Goal: Transaction & Acquisition: Subscribe to service/newsletter

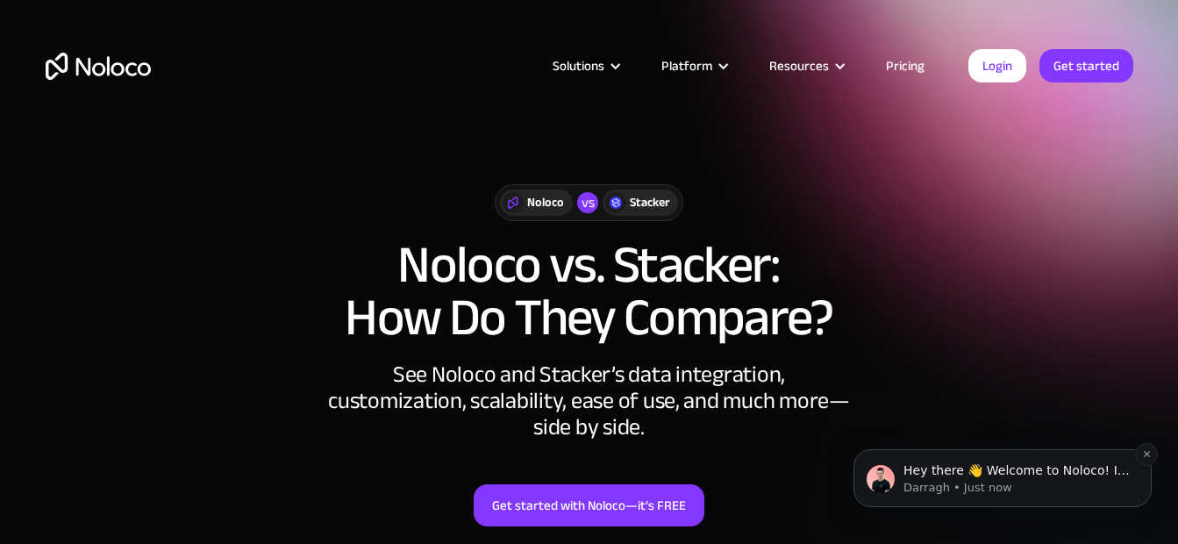
click at [1059, 481] on p "Darragh • Just now" at bounding box center [1016, 488] width 226 height 16
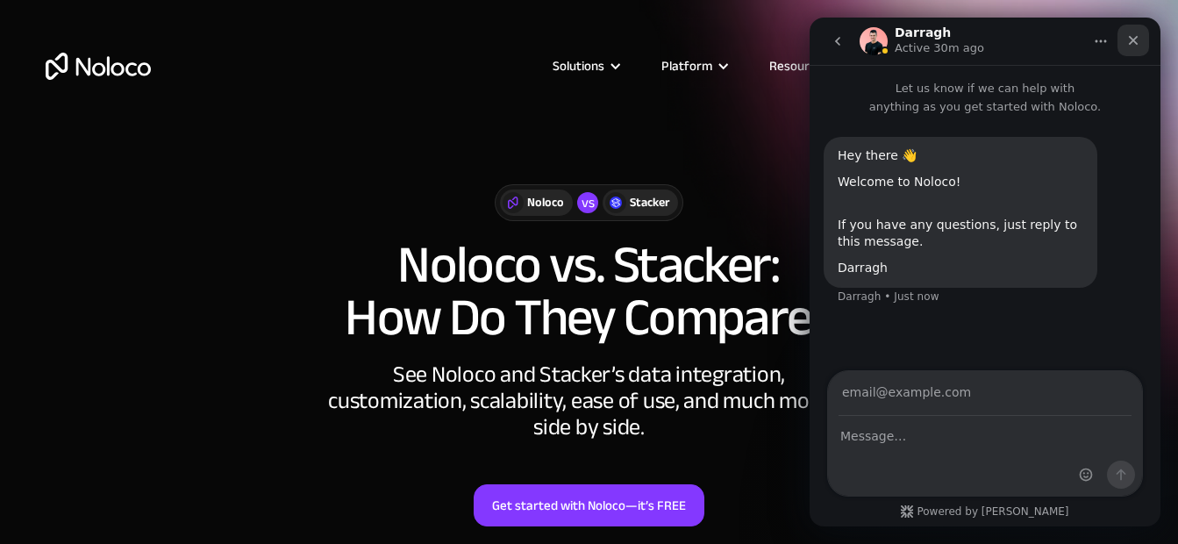
click at [1143, 33] on div "Close" at bounding box center [1133, 41] width 32 height 32
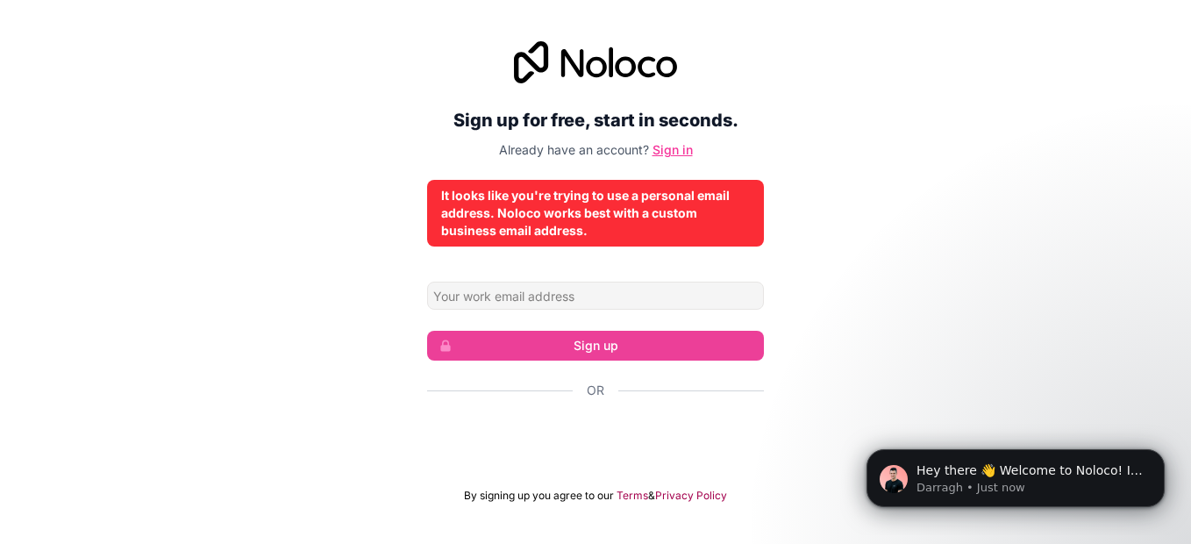
click at [682, 146] on link "Sign in" at bounding box center [672, 149] width 40 height 15
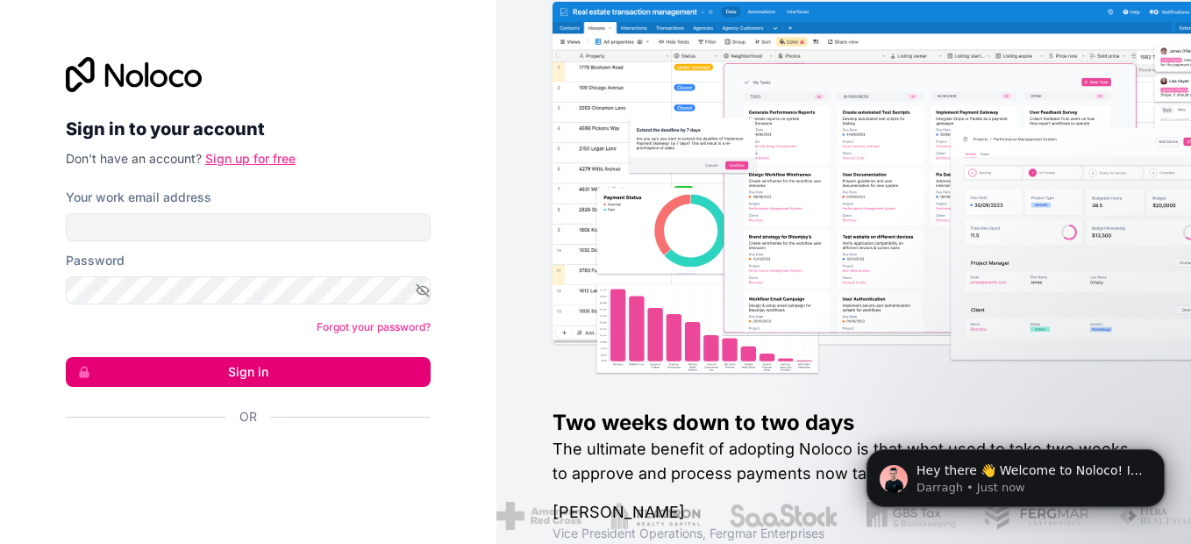
click at [278, 162] on link "Sign up for free" at bounding box center [250, 158] width 90 height 15
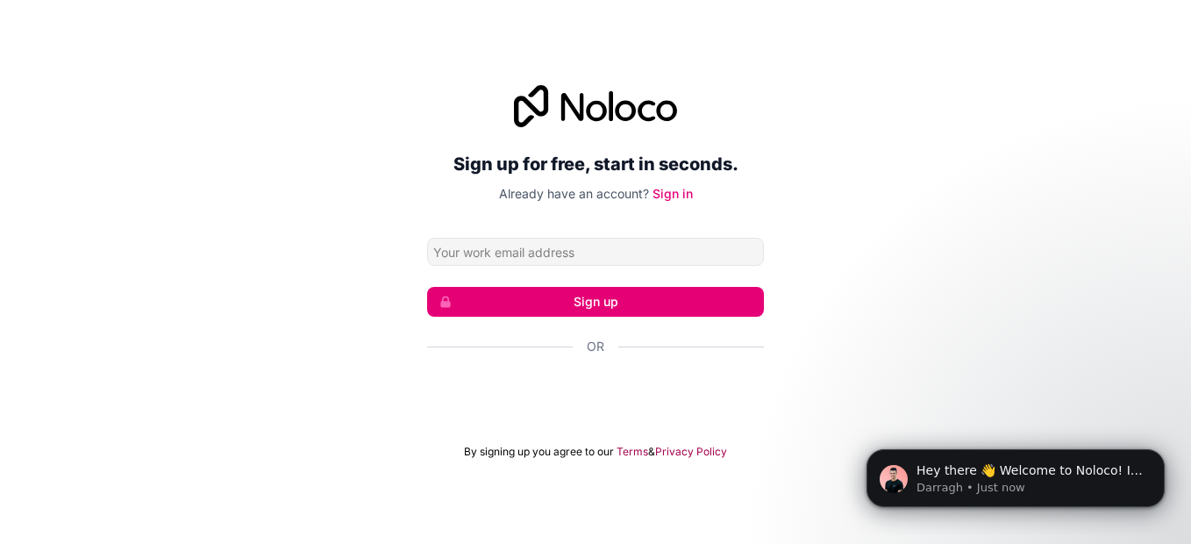
click at [554, 253] on input "Email address" at bounding box center [595, 252] width 337 height 28
type input "[EMAIL_ADDRESS][DOMAIN_NAME]"
click button "Sign up" at bounding box center [595, 302] width 337 height 30
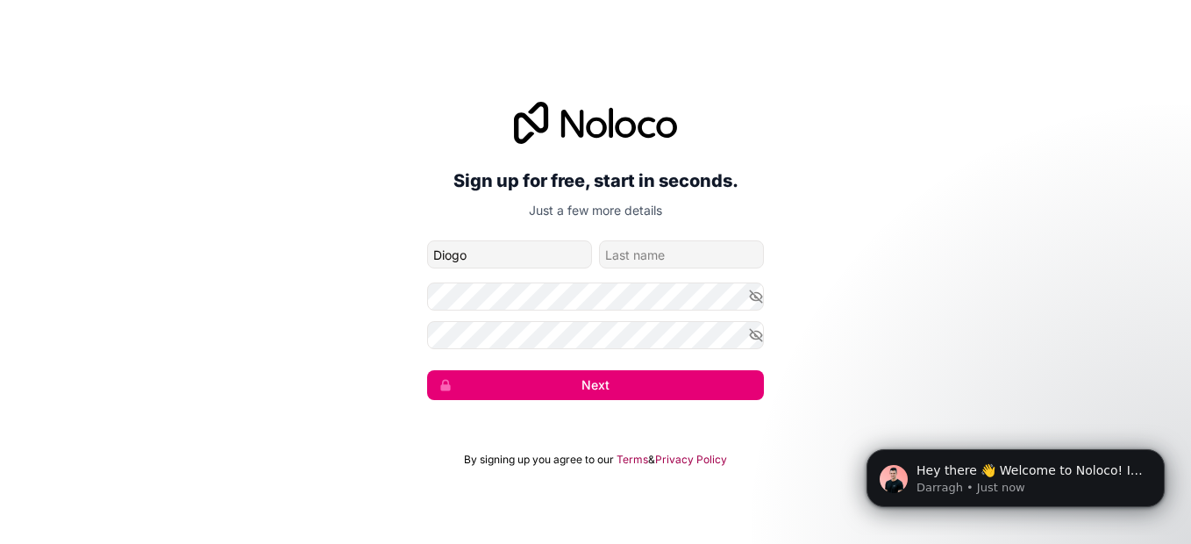
type input "Diogo"
type input "[PERSON_NAME]"
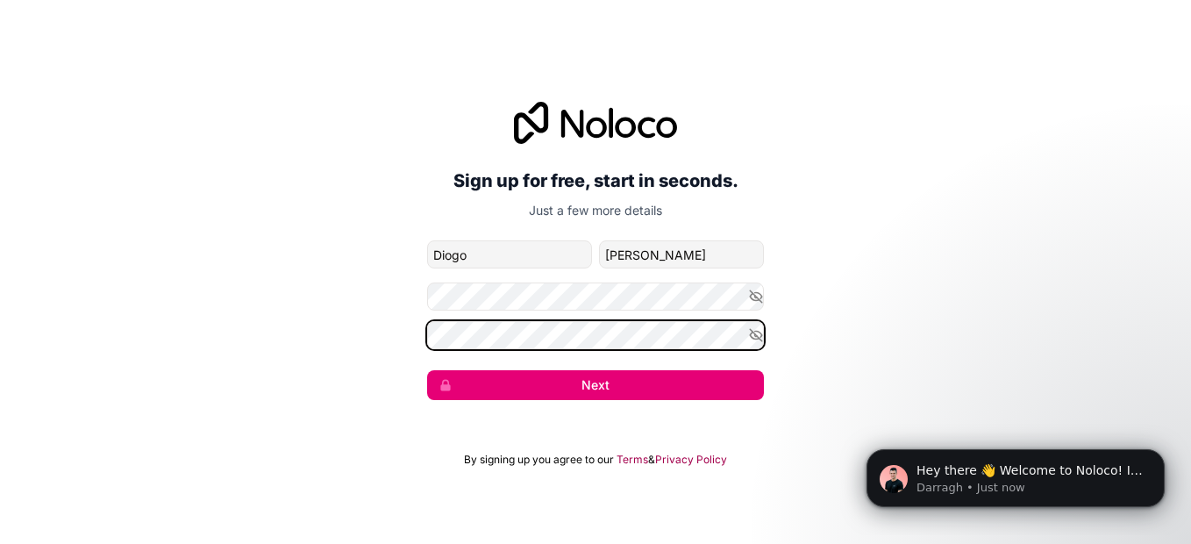
click at [427, 370] on button "Next" at bounding box center [595, 385] width 337 height 30
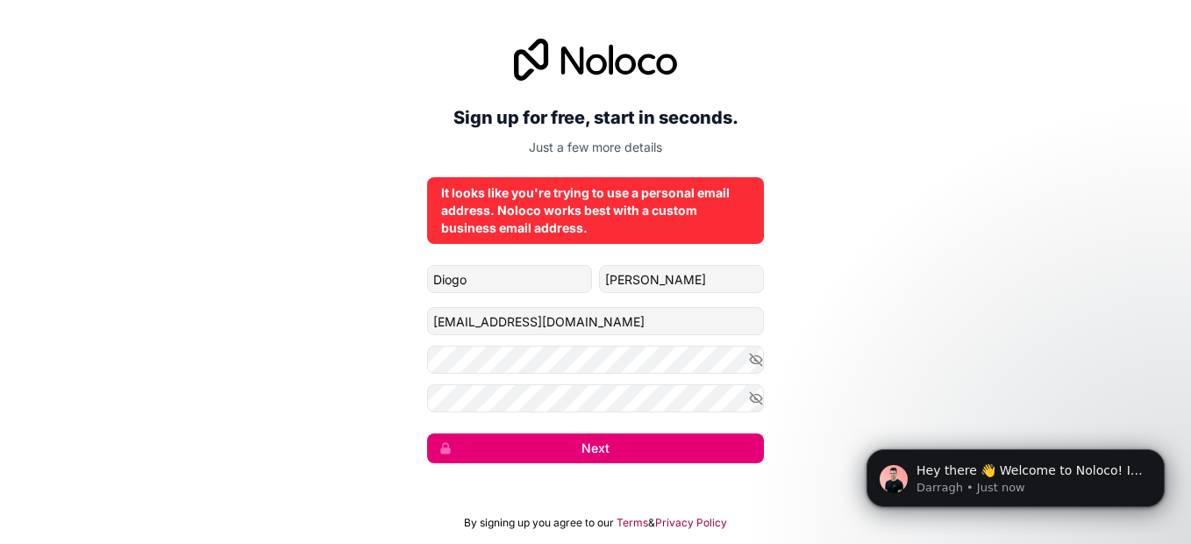
click at [544, 72] on icon at bounding box center [595, 60] width 163 height 42
